Goal: Information Seeking & Learning: Understand process/instructions

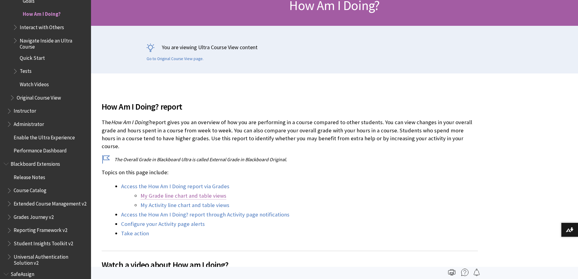
click at [164, 192] on link "My Grade line chart and table views" at bounding box center [184, 195] width 86 height 7
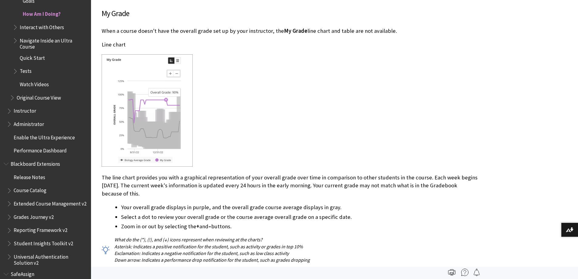
scroll to position [101, 0]
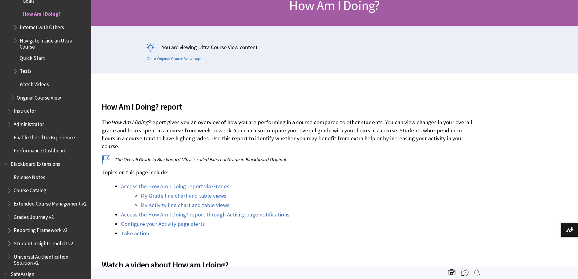
click at [154, 201] on li "My Activity line chart and table views" at bounding box center [309, 205] width 337 height 8
click at [154, 202] on link "My Activity line chart and table views" at bounding box center [185, 205] width 89 height 7
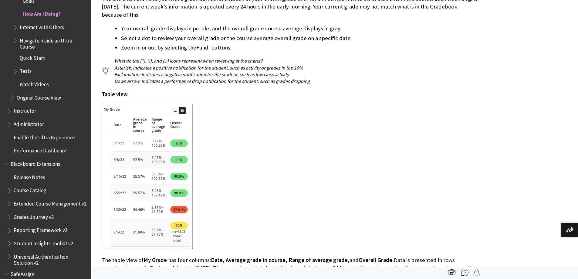
scroll to position [1113, 0]
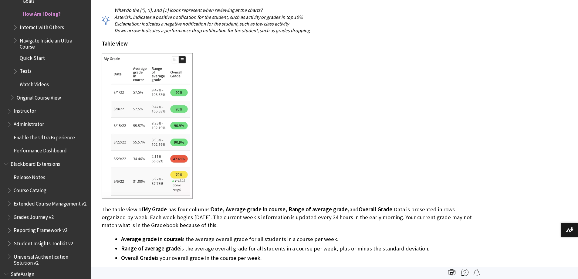
drag, startPoint x: 226, startPoint y: 232, endPoint x: 333, endPoint y: 228, distance: 106.6
click at [333, 235] on li "Average grade in course is the average overall grade for all students in a cour…" at bounding box center [299, 239] width 357 height 8
drag, startPoint x: 132, startPoint y: 242, endPoint x: 186, endPoint y: 242, distance: 54.0
click at [186, 244] on li "Range of average grade is the average overall grade for all students in a cours…" at bounding box center [299, 248] width 357 height 8
click at [205, 254] on li "Overall Grade is your overall grade in the course per week." at bounding box center [299, 258] width 357 height 8
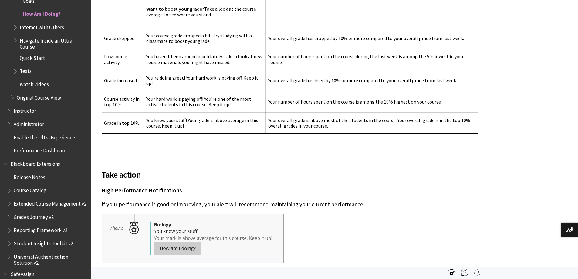
scroll to position [2984, 0]
